Goal: Find specific page/section: Find specific page/section

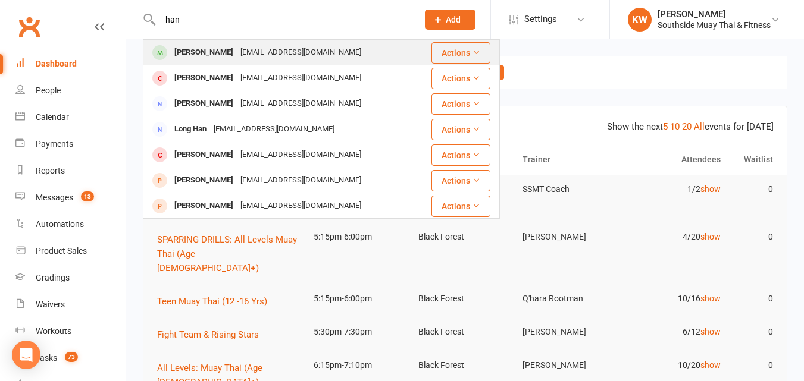
type input "han"
click at [208, 51] on div "[PERSON_NAME]" at bounding box center [204, 52] width 66 height 17
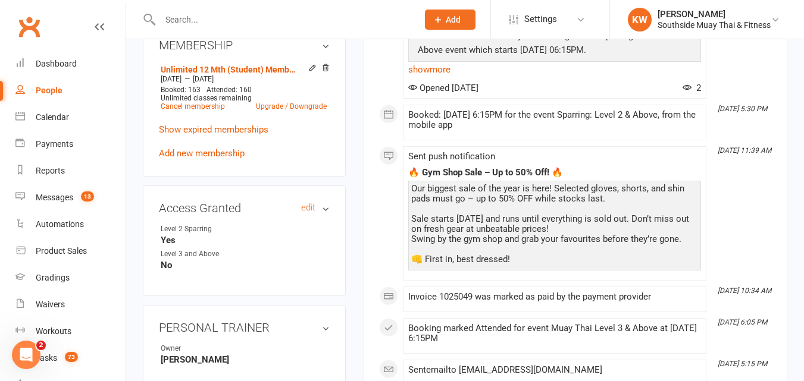
scroll to position [535, 0]
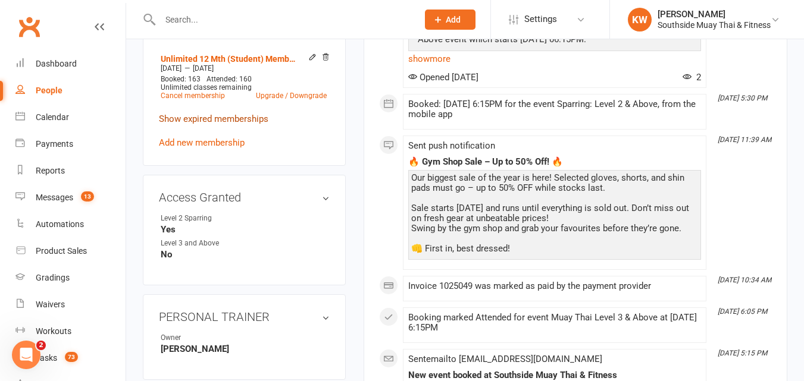
click at [230, 124] on link "Show expired memberships" at bounding box center [213, 119] width 109 height 11
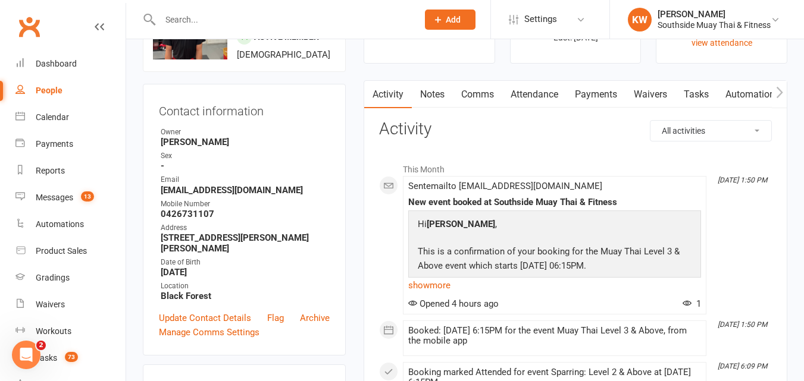
scroll to position [0, 0]
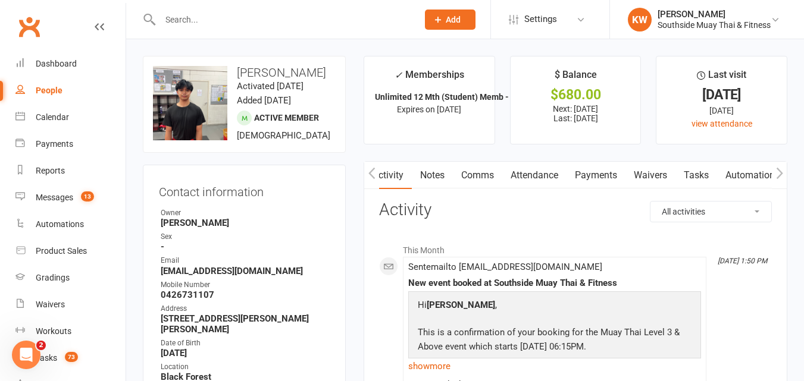
click at [538, 172] on link "Attendance" at bounding box center [534, 175] width 64 height 27
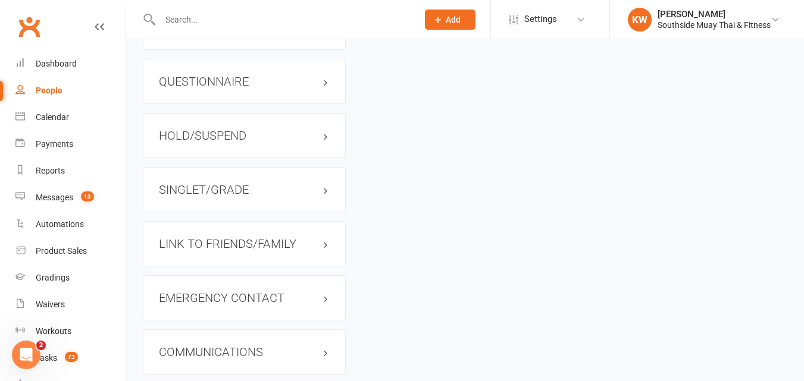
scroll to position [1071, 0]
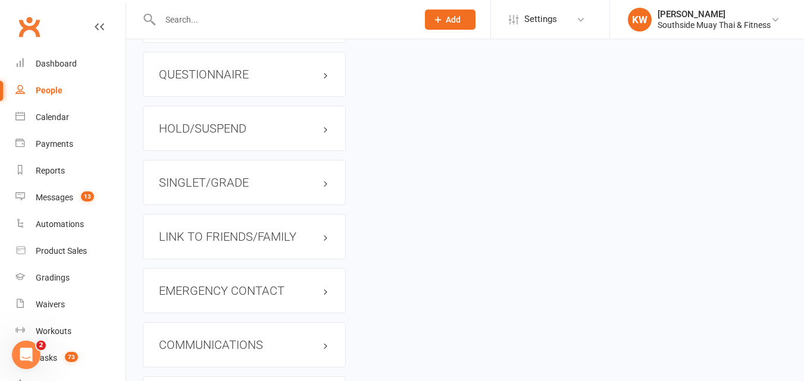
click at [254, 189] on h3 "SINGLET/GRADE" at bounding box center [244, 182] width 171 height 13
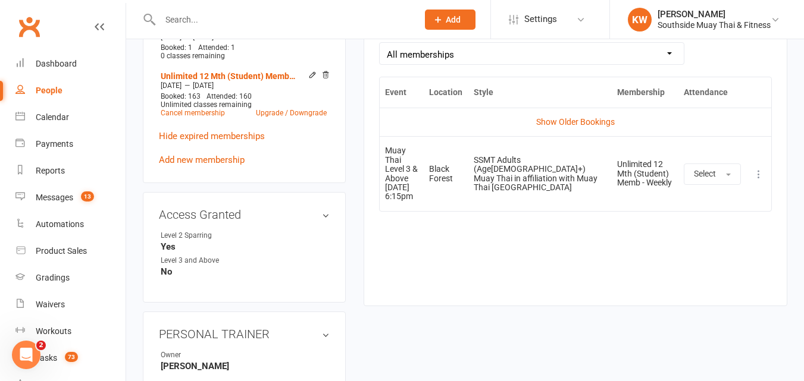
scroll to position [535, 0]
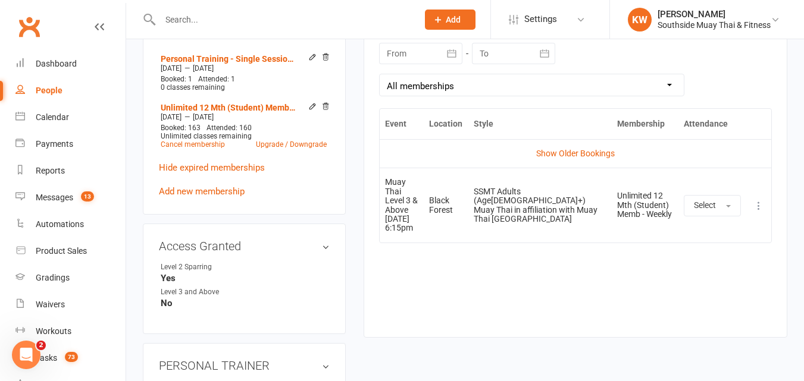
click at [185, 21] on input "text" at bounding box center [282, 19] width 253 height 17
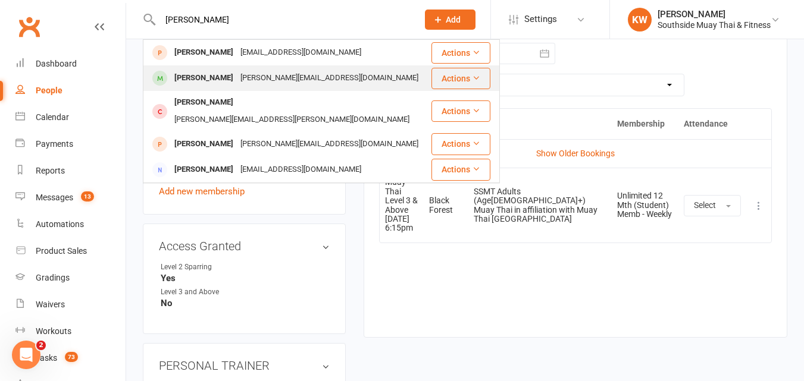
type input "[PERSON_NAME]"
click at [200, 74] on div "[PERSON_NAME]" at bounding box center [204, 78] width 66 height 17
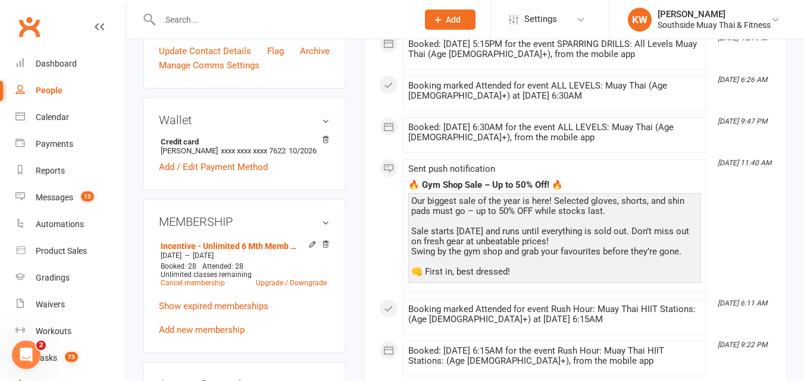
scroll to position [476, 0]
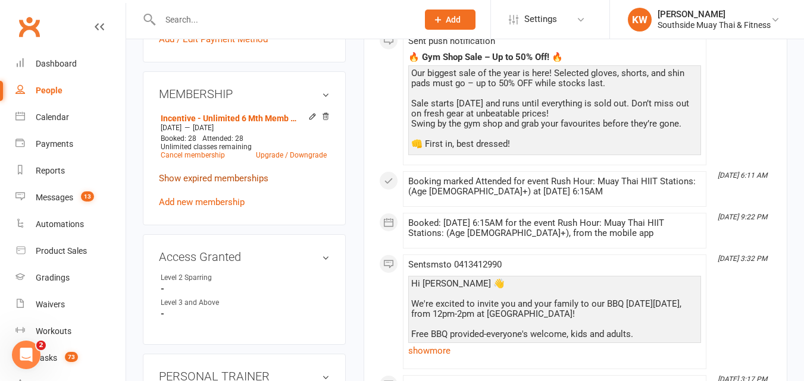
click at [257, 184] on link "Show expired memberships" at bounding box center [213, 178] width 109 height 11
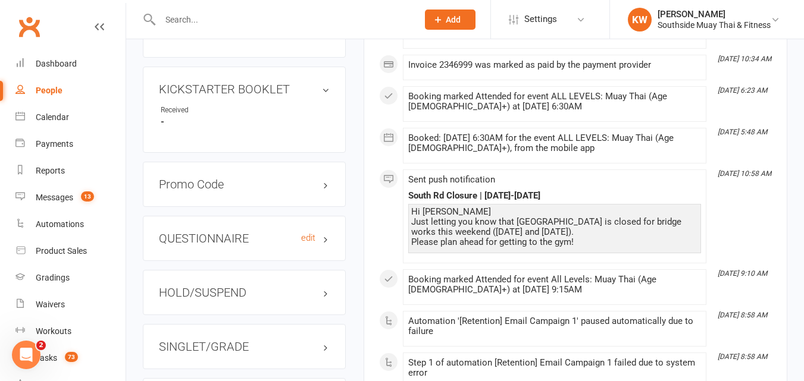
scroll to position [952, 0]
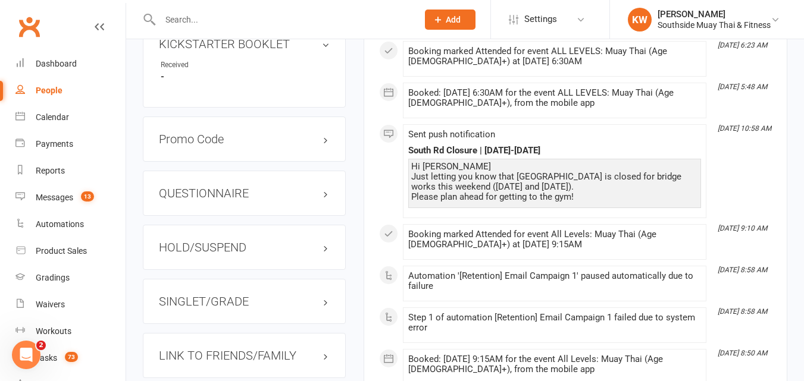
click at [240, 308] on h3 "SINGLET/GRADE" at bounding box center [244, 301] width 171 height 13
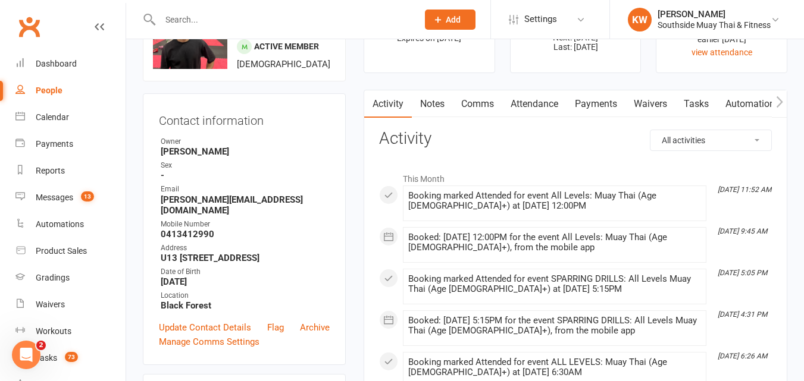
scroll to position [0, 0]
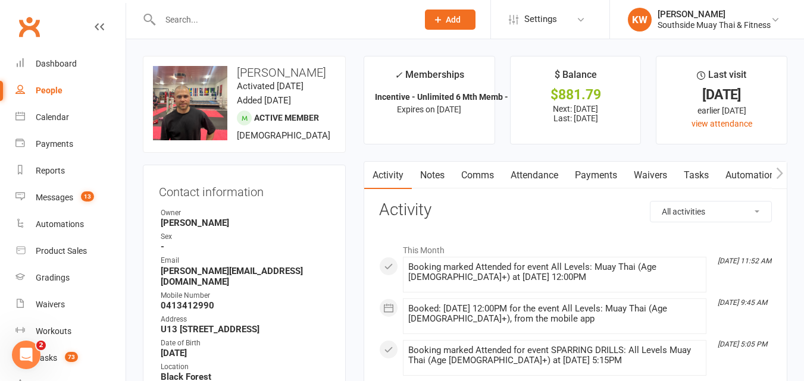
click at [544, 171] on link "Attendance" at bounding box center [534, 175] width 64 height 27
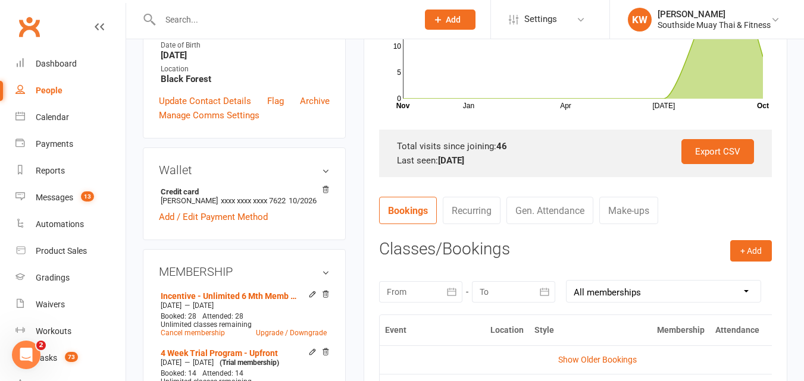
scroll to position [297, 0]
